Goal: Entertainment & Leisure: Consume media (video, audio)

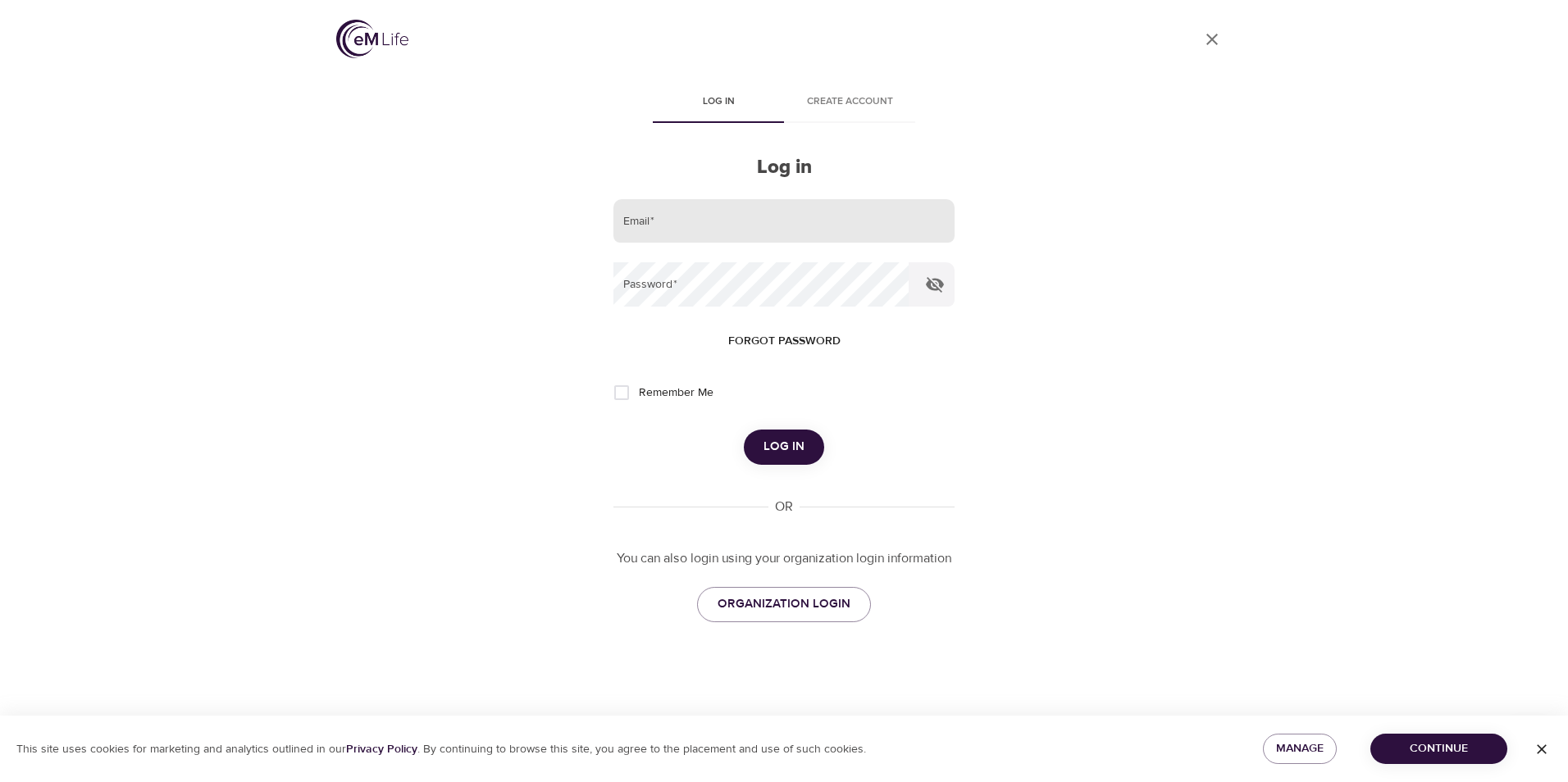
click at [696, 220] on input "email" at bounding box center [784, 221] width 341 height 45
type input "[EMAIL_ADDRESS][DOMAIN_NAME]"
click at [744, 430] on button "Log in" at bounding box center [784, 447] width 81 height 35
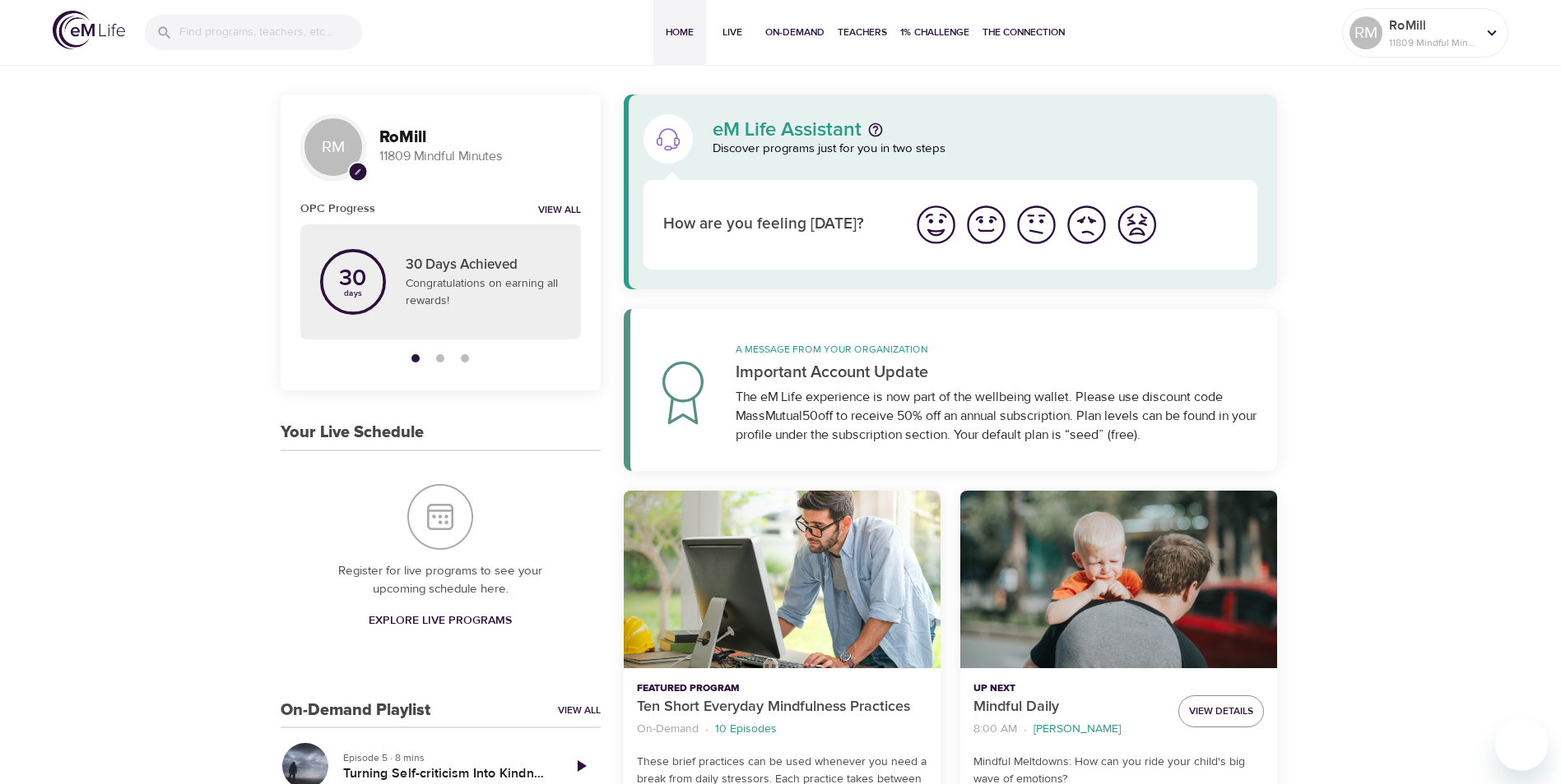
scroll to position [82, 0]
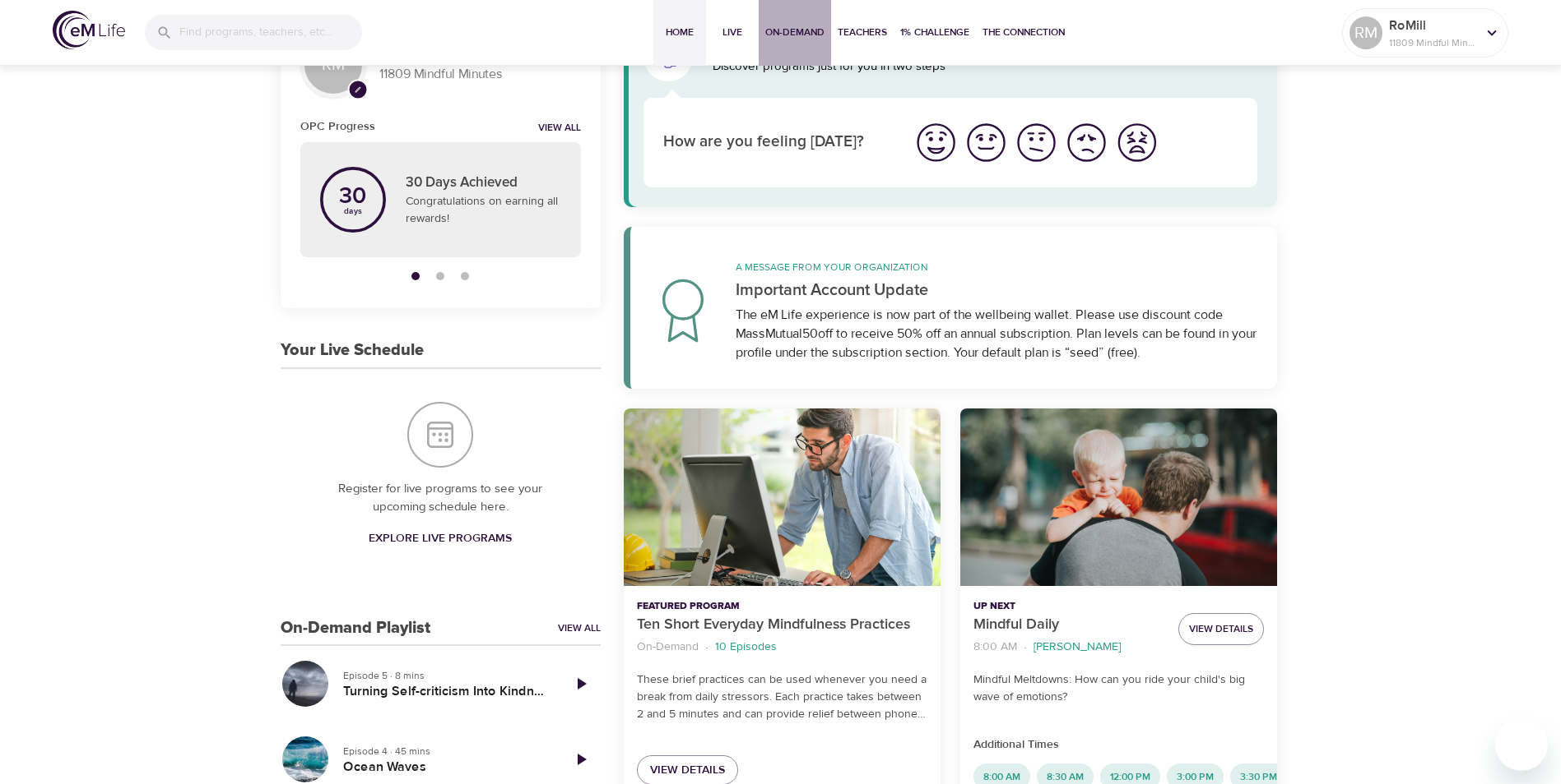
click at [784, 27] on span "On-Demand" at bounding box center [794, 32] width 59 height 17
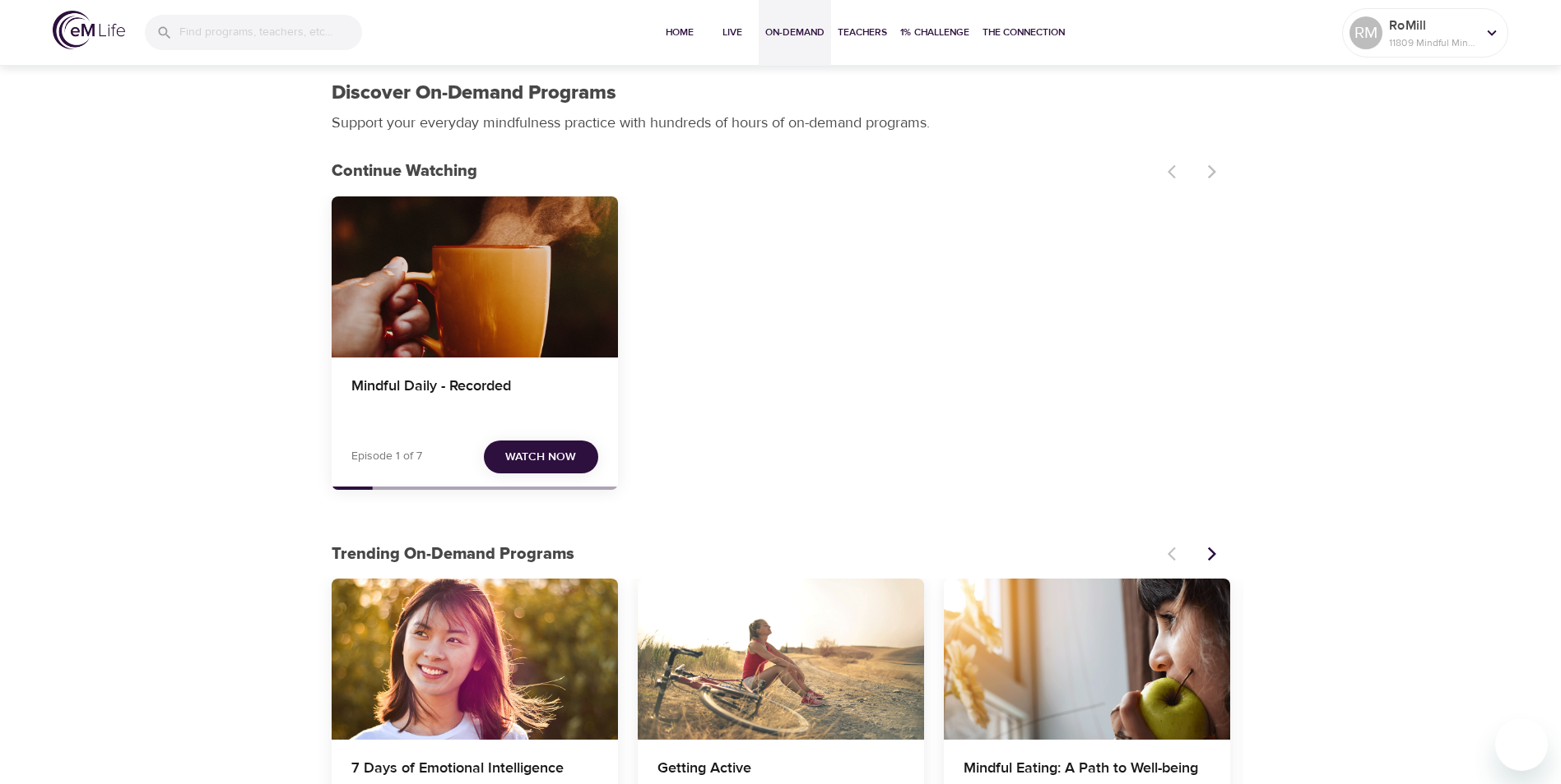
click at [546, 456] on span "Watch Now" at bounding box center [540, 457] width 71 height 21
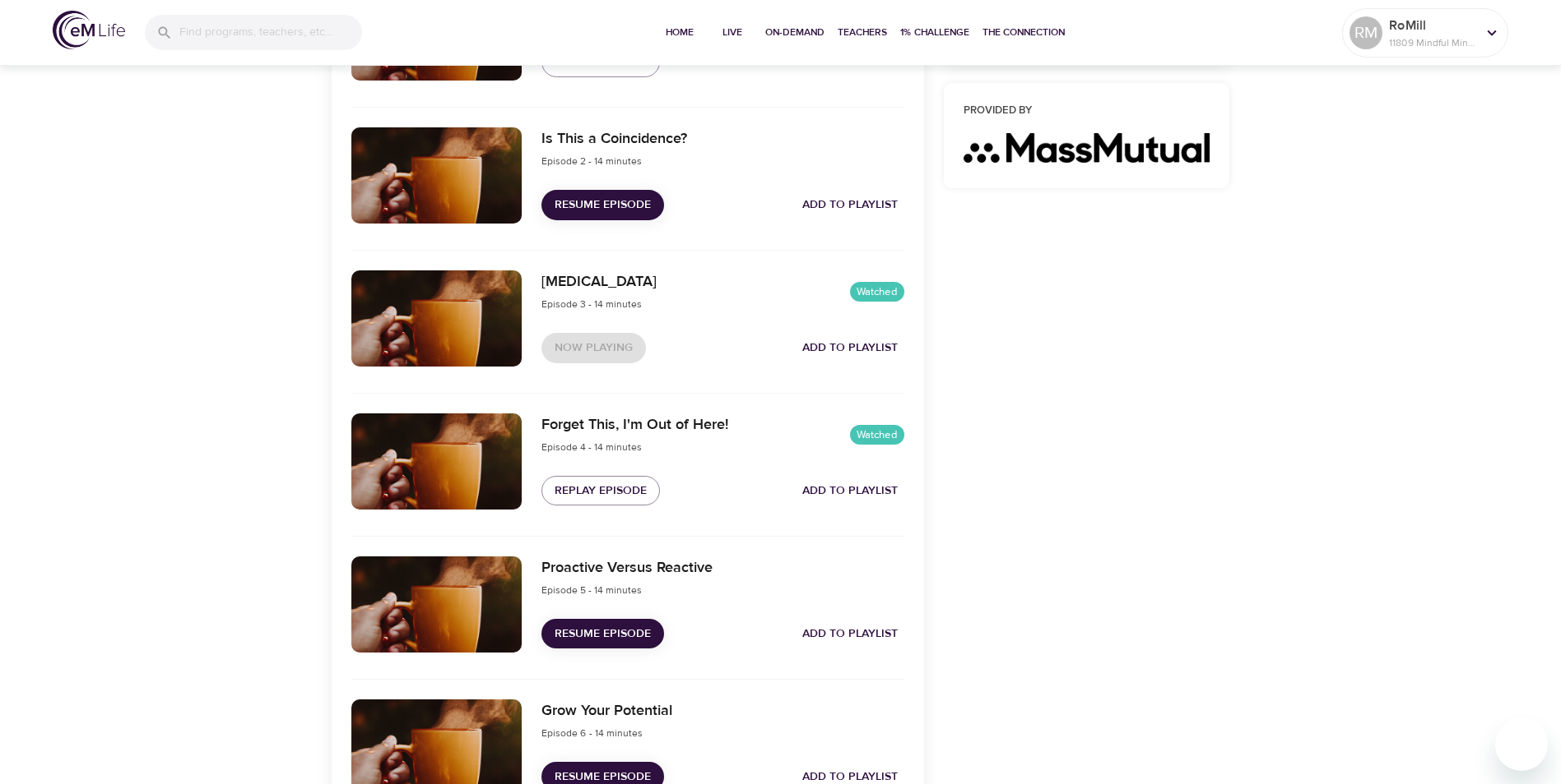
scroll to position [740, 0]
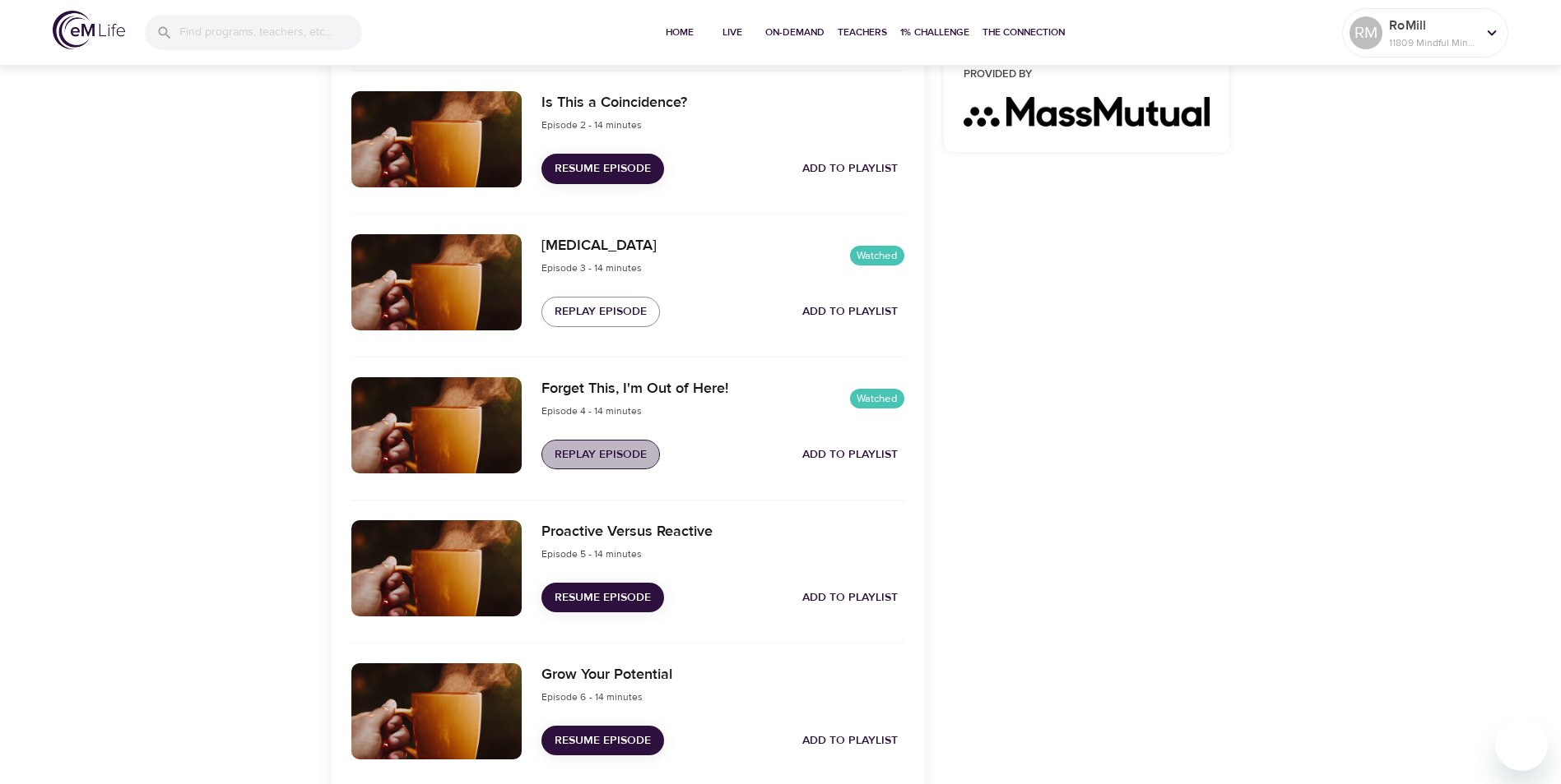
click at [598, 456] on span "Replay Episode" at bounding box center [601, 455] width 92 height 21
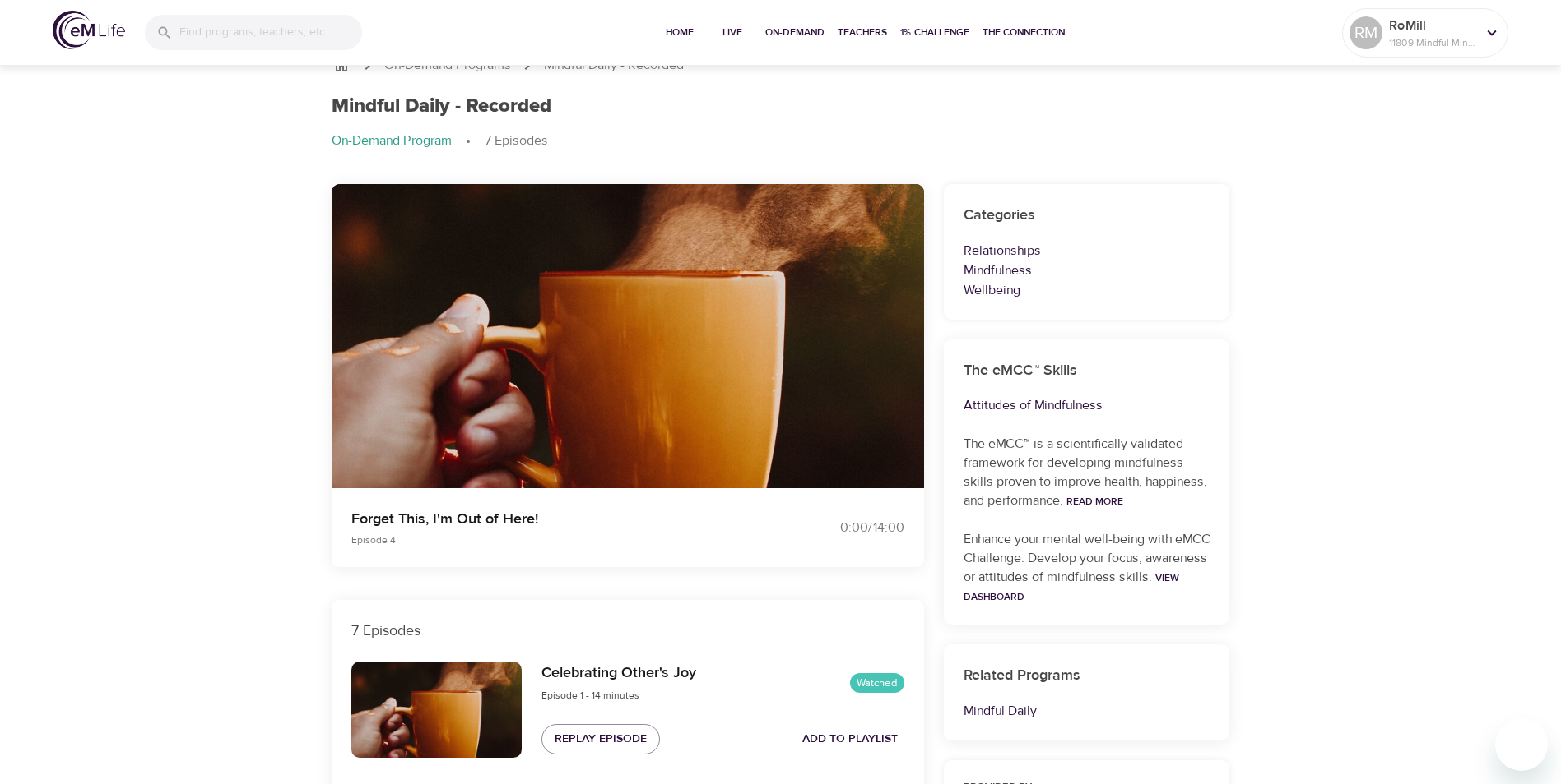
scroll to position [0, 0]
